Goal: Information Seeking & Learning: Learn about a topic

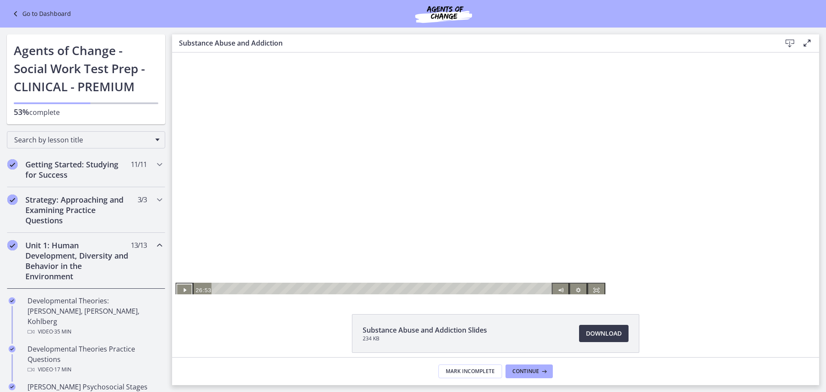
scroll to position [301, 0]
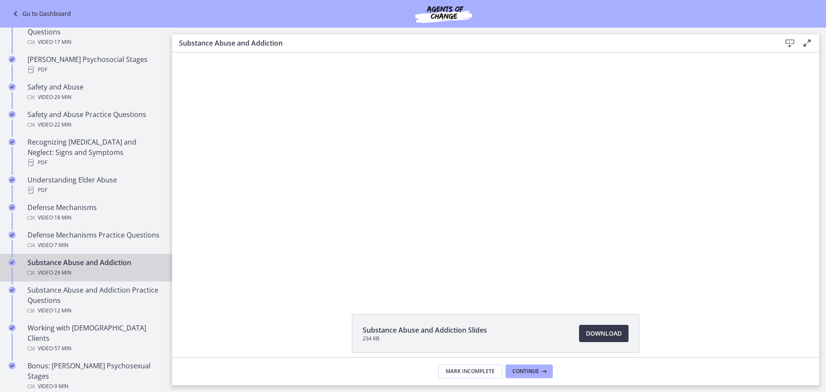
scroll to position [344, 0]
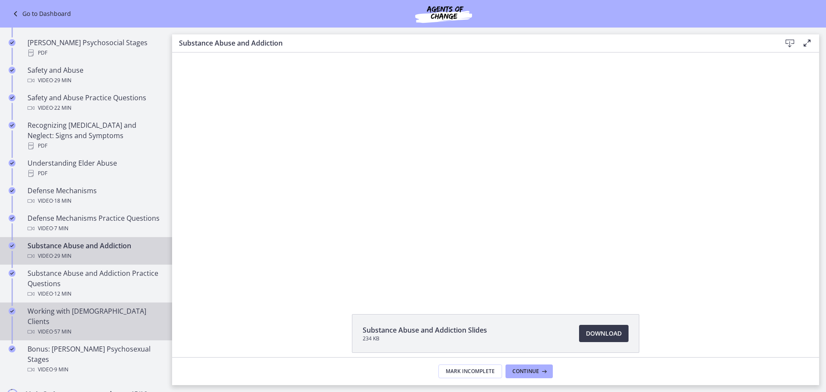
click at [76, 327] on div "Video · 57 min" at bounding box center [95, 332] width 134 height 10
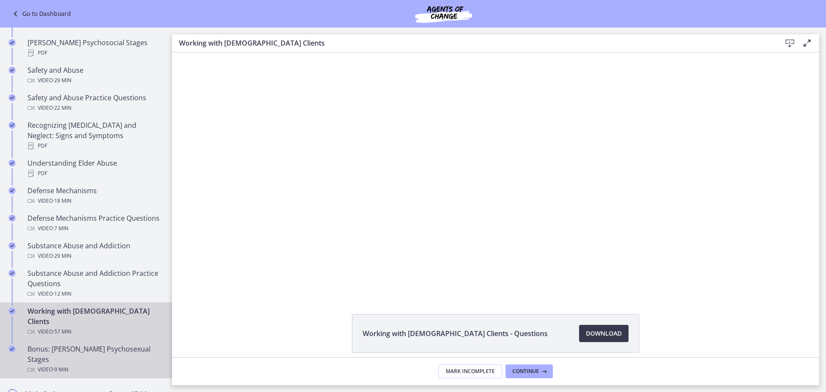
click at [69, 344] on div "Bonus: [PERSON_NAME] Psychosexual Stages Video · 9 min" at bounding box center [95, 359] width 134 height 31
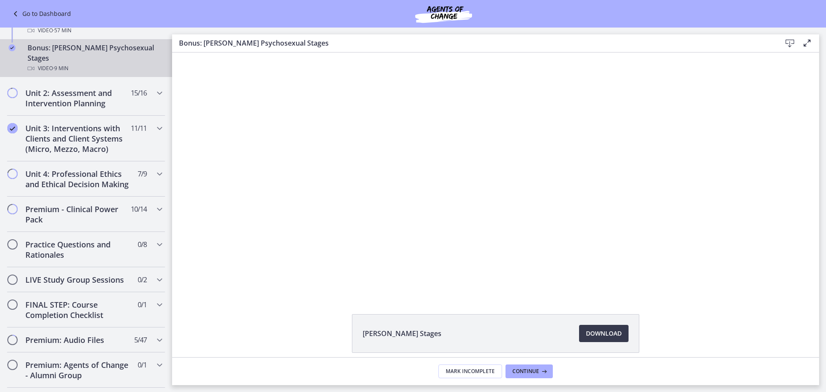
scroll to position [757, 0]
